Goal: Obtain resource: Download file/media

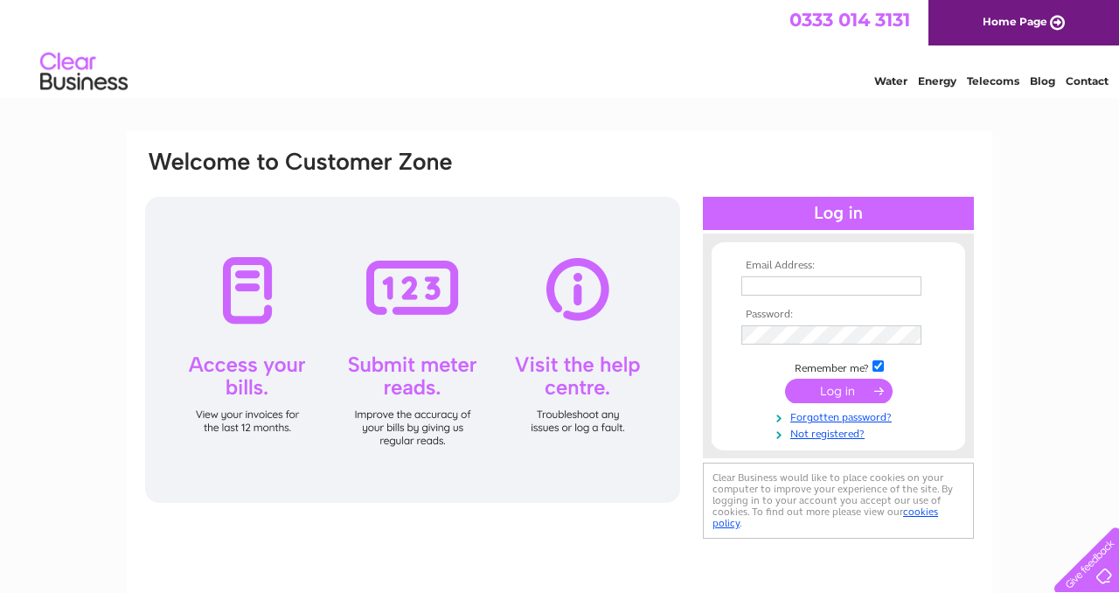
click at [762, 287] on input "text" at bounding box center [831, 285] width 180 height 19
type input "nsstores@outlook.com"
click at [785, 380] on input "submit" at bounding box center [839, 392] width 108 height 24
click at [837, 393] on input "submit" at bounding box center [839, 392] width 108 height 24
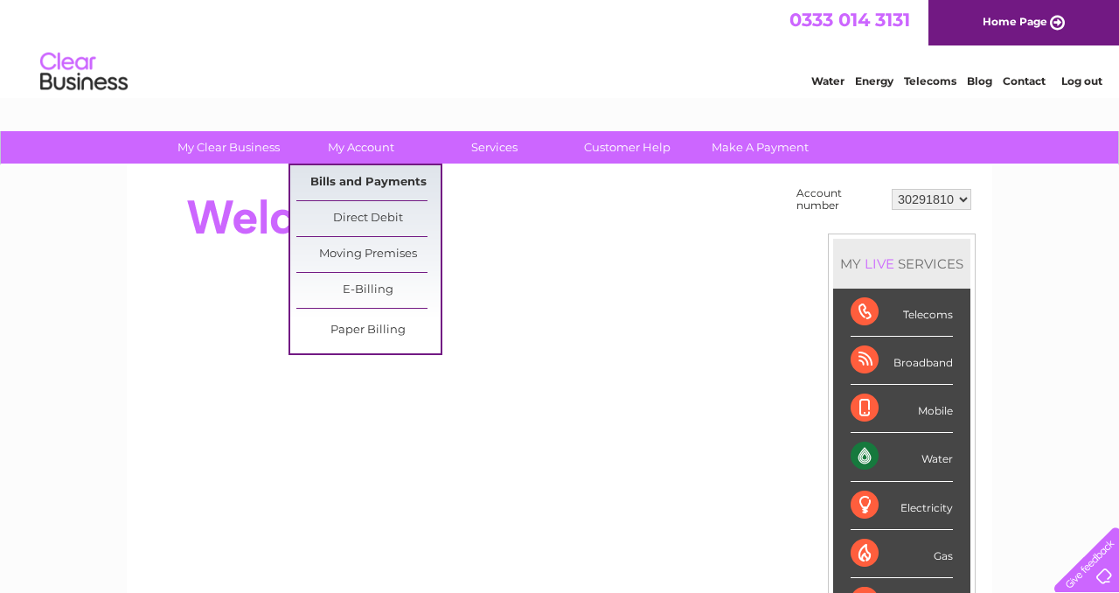
click at [361, 187] on link "Bills and Payments" at bounding box center [368, 182] width 144 height 35
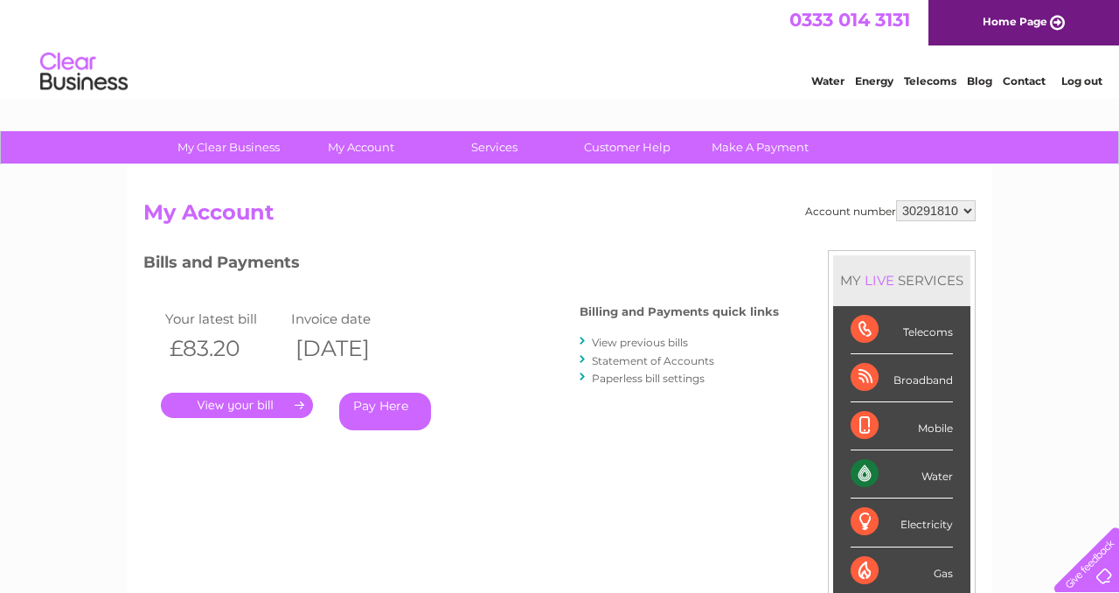
click at [654, 340] on link "View previous bills" at bounding box center [640, 342] width 96 height 13
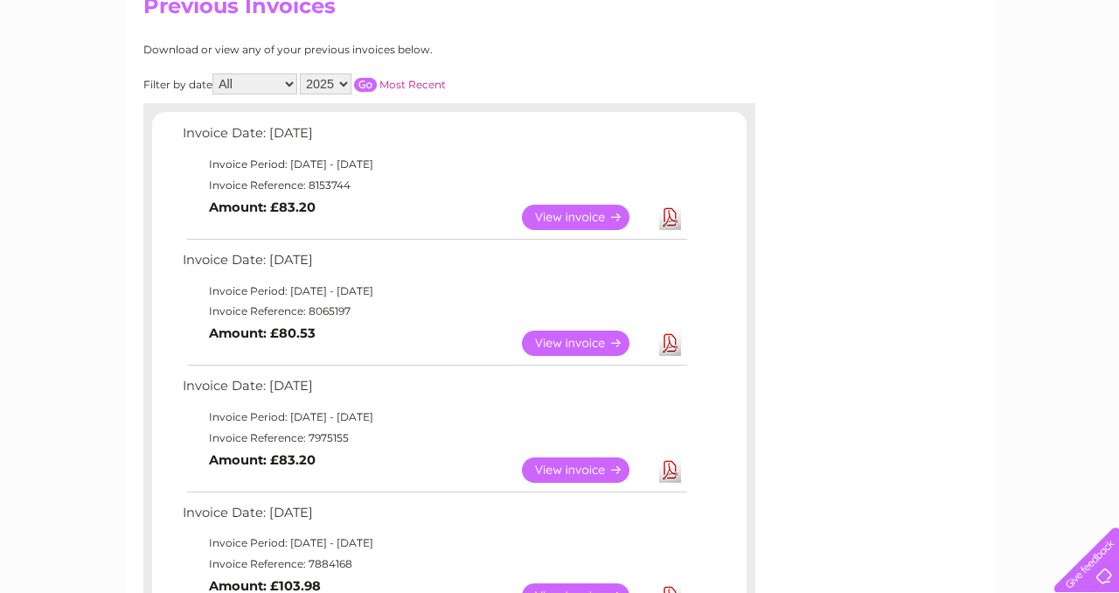
scroll to position [203, 0]
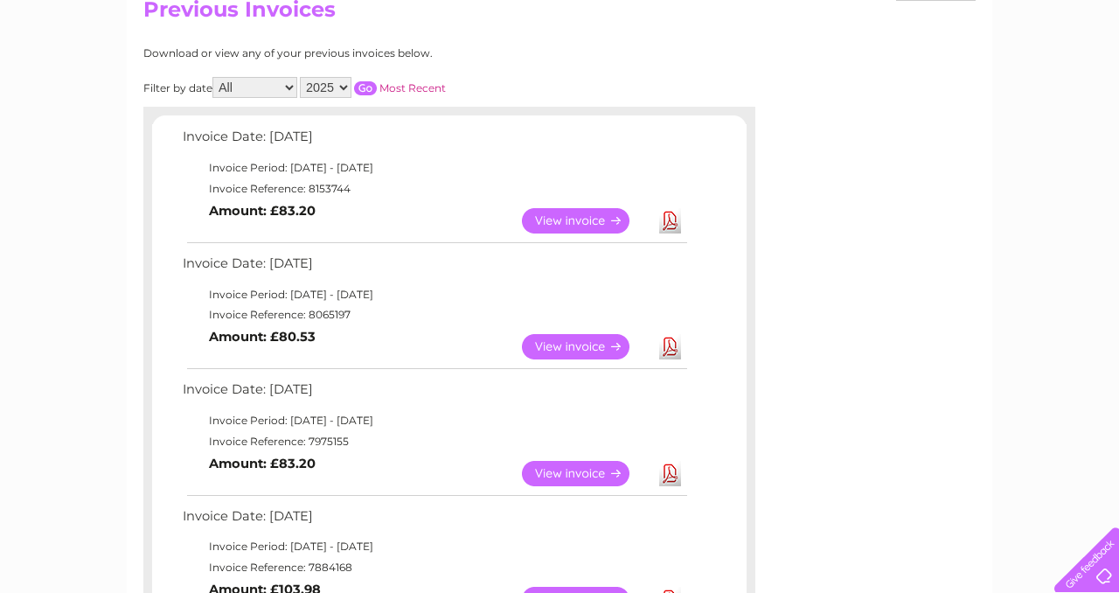
click at [585, 219] on link "View" at bounding box center [586, 220] width 129 height 25
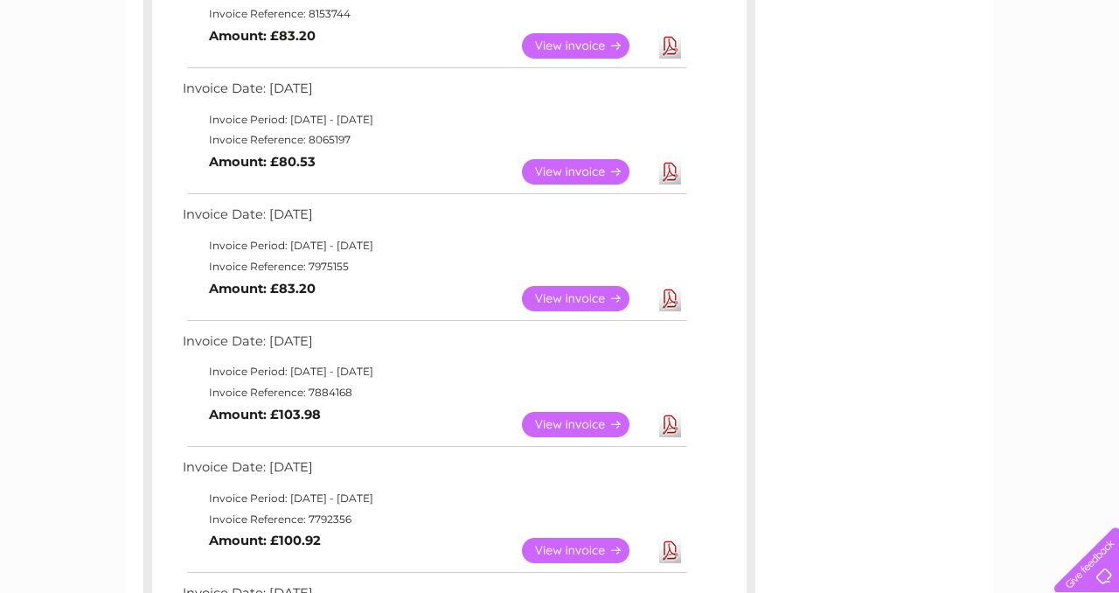
scroll to position [379, 0]
click at [588, 299] on link "View" at bounding box center [586, 297] width 129 height 25
click at [552, 427] on link "View" at bounding box center [586, 423] width 129 height 25
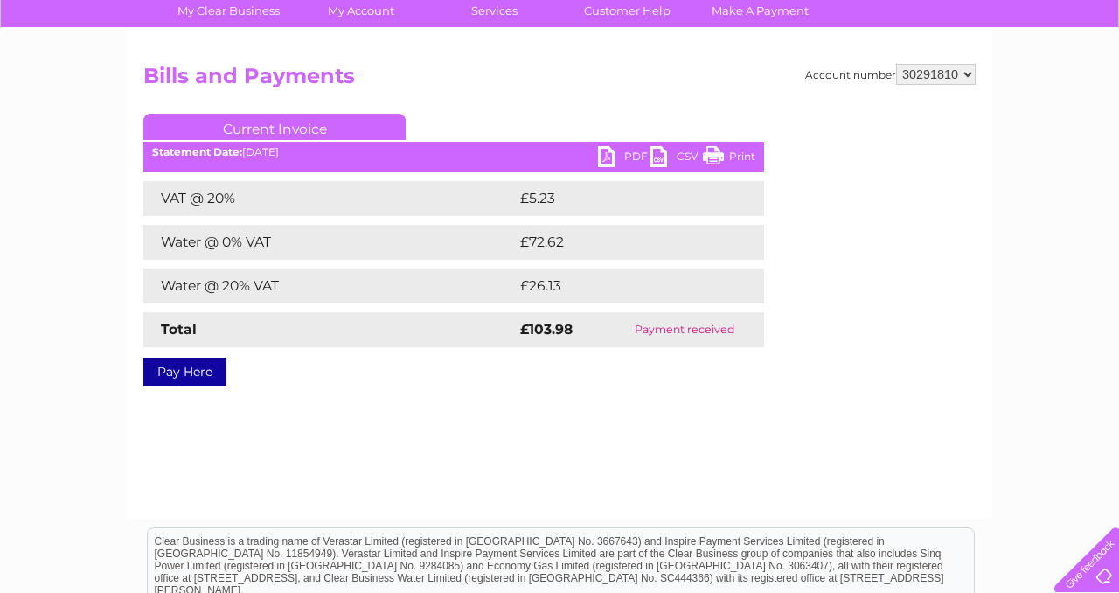
scroll to position [137, 0]
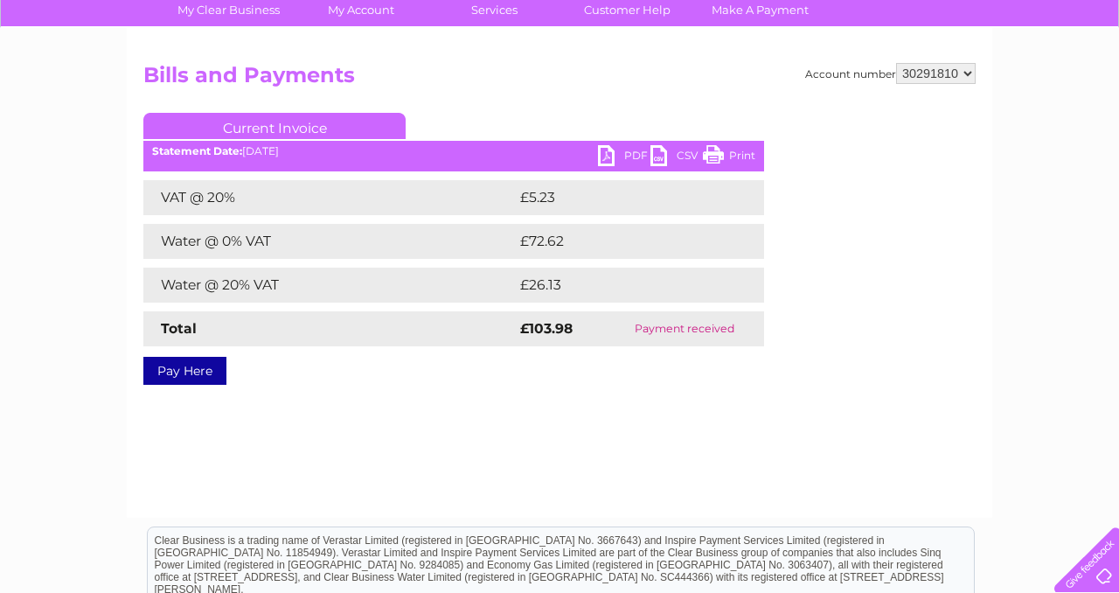
click at [625, 153] on link "PDF" at bounding box center [624, 157] width 52 height 25
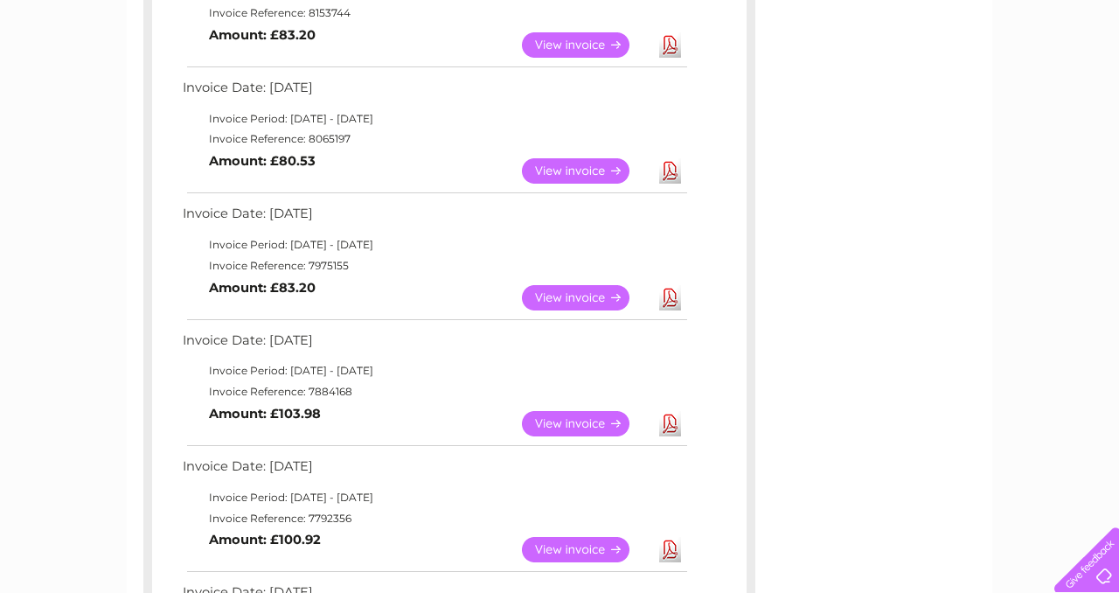
click at [674, 309] on link "Download" at bounding box center [670, 297] width 22 height 25
click at [676, 550] on link "Download" at bounding box center [670, 549] width 22 height 25
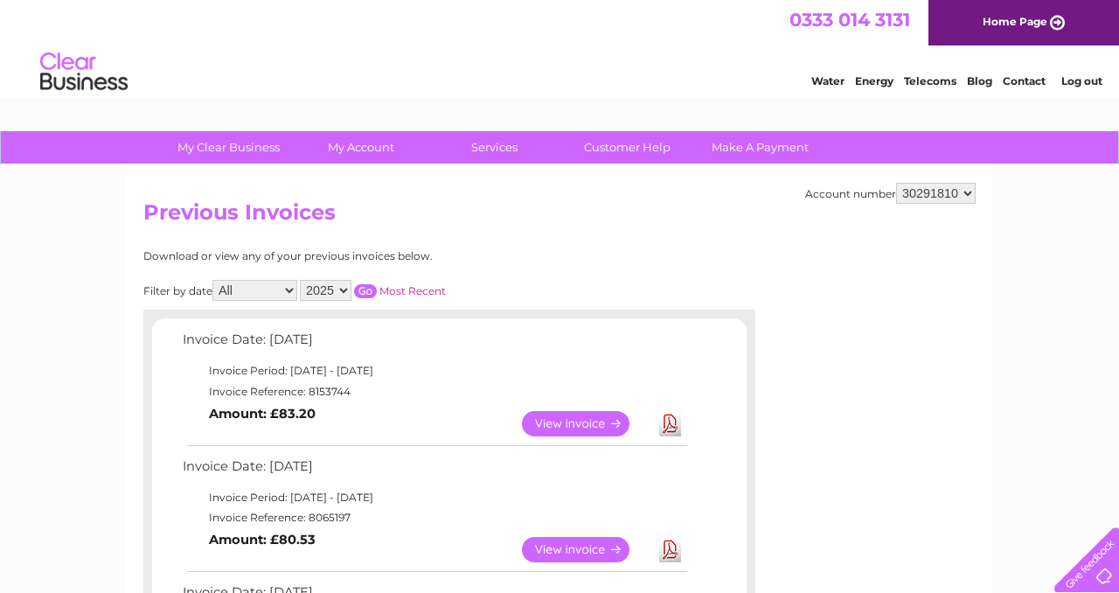
click at [1053, 16] on link "Home Page" at bounding box center [1023, 22] width 191 height 45
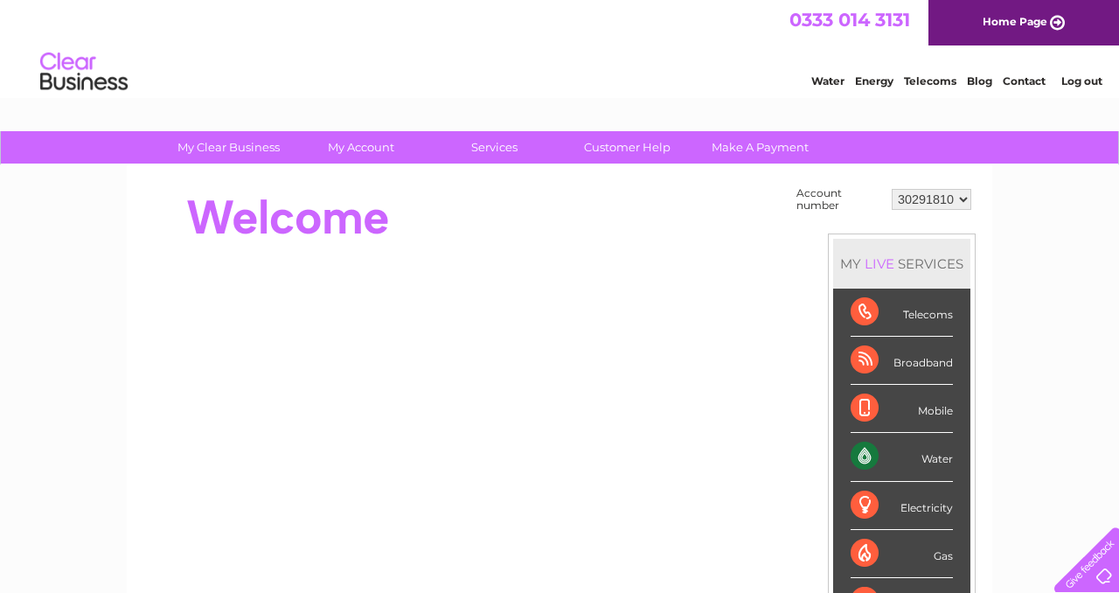
click at [1100, 87] on li "Log out" at bounding box center [1082, 81] width 52 height 22
click at [1088, 82] on link "Log out" at bounding box center [1081, 80] width 41 height 13
